Goal: Navigation & Orientation: Understand site structure

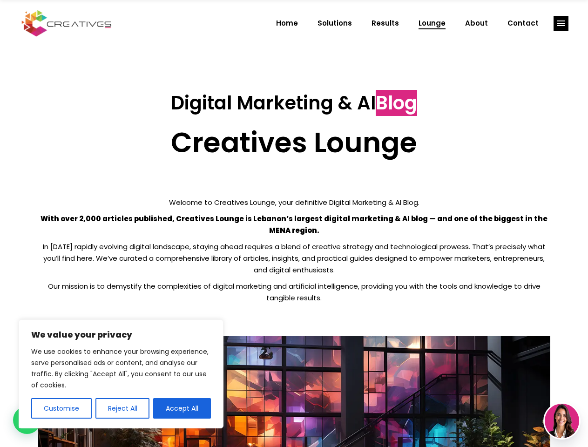
click at [294, 223] on p "With over 2,000 articles published, Creatives Lounge is Lebanon’s largest digit…" at bounding box center [294, 224] width 512 height 23
click at [61, 408] on button "Customise" at bounding box center [61, 408] width 61 height 20
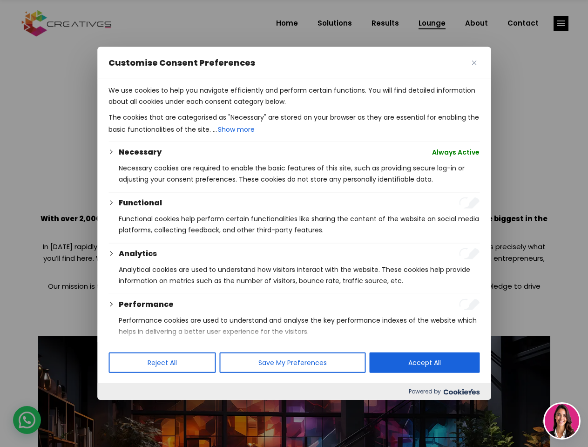
click at [122, 408] on div at bounding box center [294, 223] width 588 height 447
click at [182, 107] on p "We use cookies to help you navigate efficiently and perform certain functions. …" at bounding box center [293, 96] width 371 height 22
click at [561, 23] on div at bounding box center [294, 223] width 588 height 447
click at [562, 421] on img at bounding box center [562, 421] width 34 height 34
